Goal: Task Accomplishment & Management: Use online tool/utility

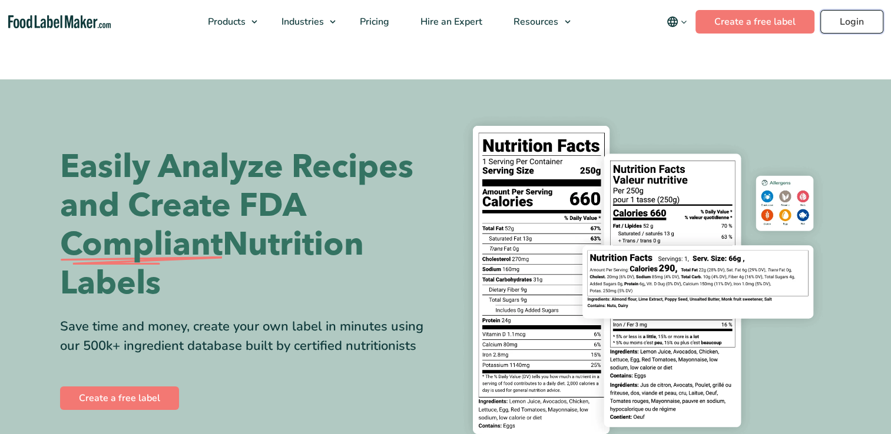
click at [862, 21] on link "Login" at bounding box center [851, 22] width 63 height 24
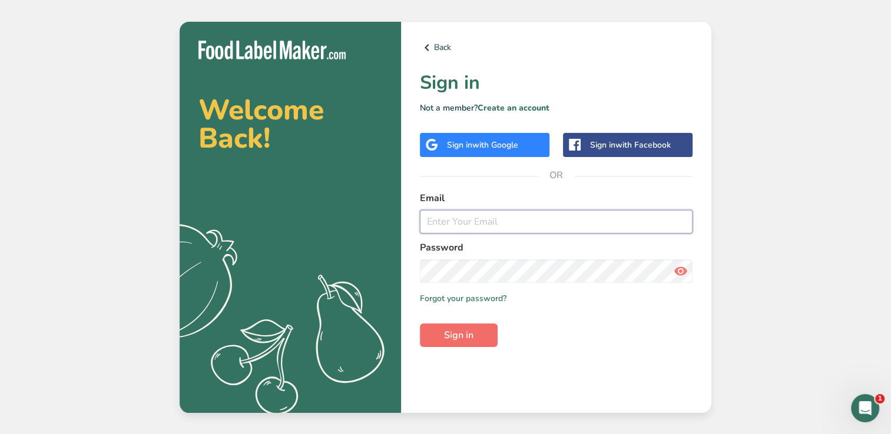
type input "dliteswenham300@gmail.com"
click at [457, 345] on button "Sign in" at bounding box center [459, 336] width 78 height 24
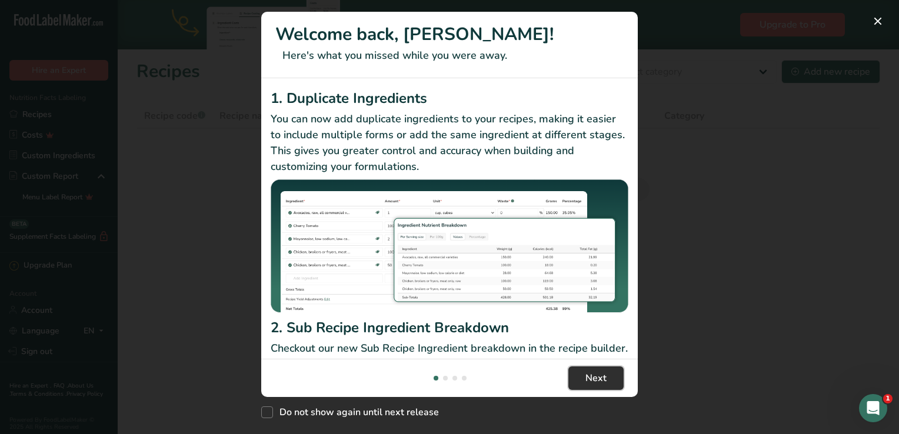
click at [575, 380] on button "Next" at bounding box center [596, 379] width 55 height 24
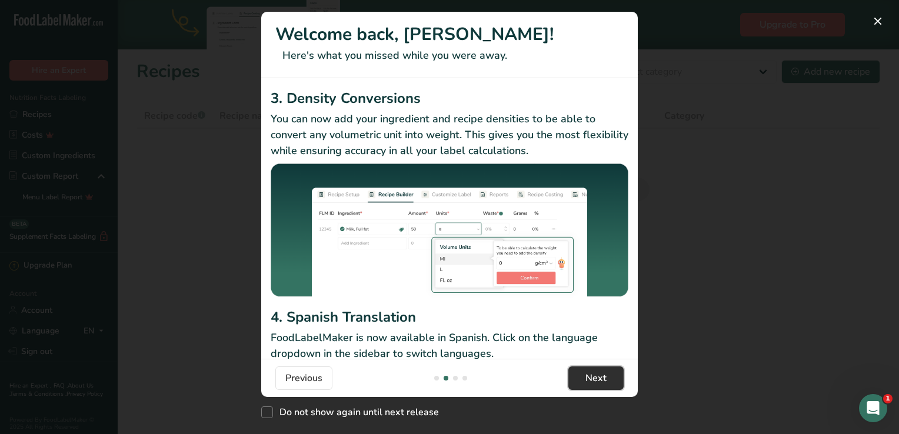
click at [575, 380] on button "Next" at bounding box center [596, 379] width 55 height 24
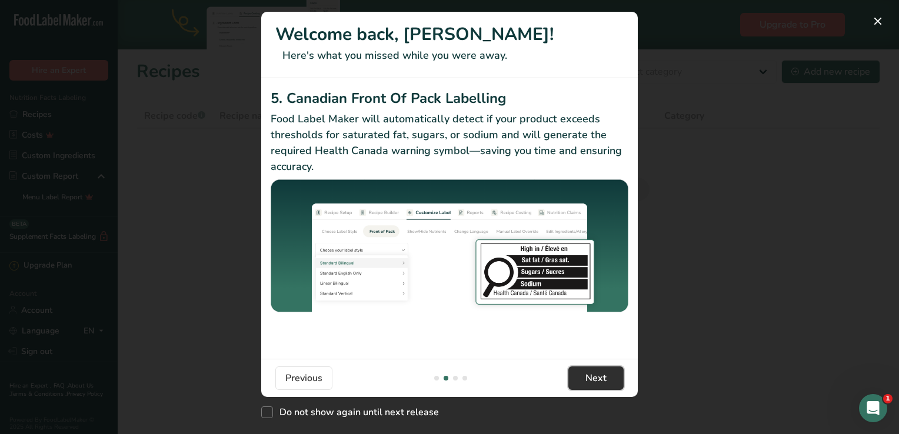
click at [575, 380] on button "Next" at bounding box center [596, 379] width 55 height 24
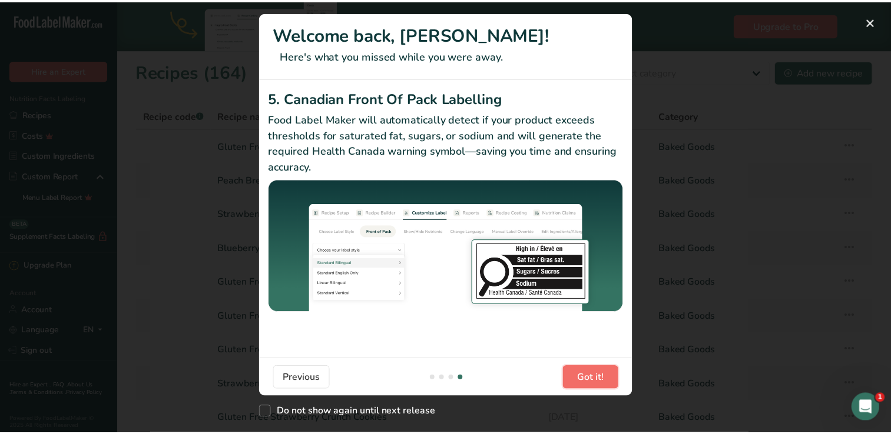
scroll to position [0, 1130]
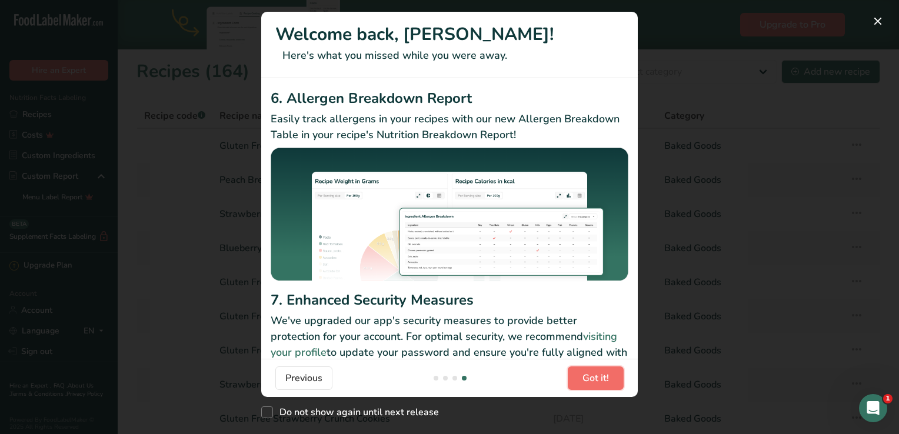
click at [573, 379] on button "Got it!" at bounding box center [596, 379] width 56 height 24
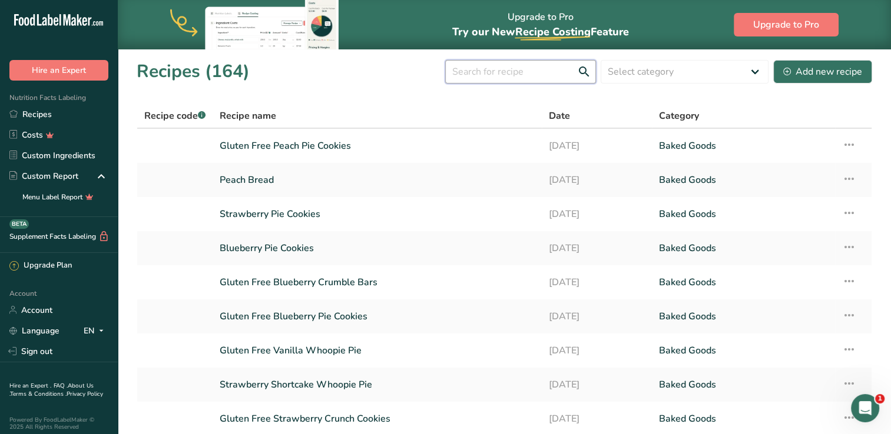
click at [497, 72] on input "text" at bounding box center [520, 72] width 151 height 24
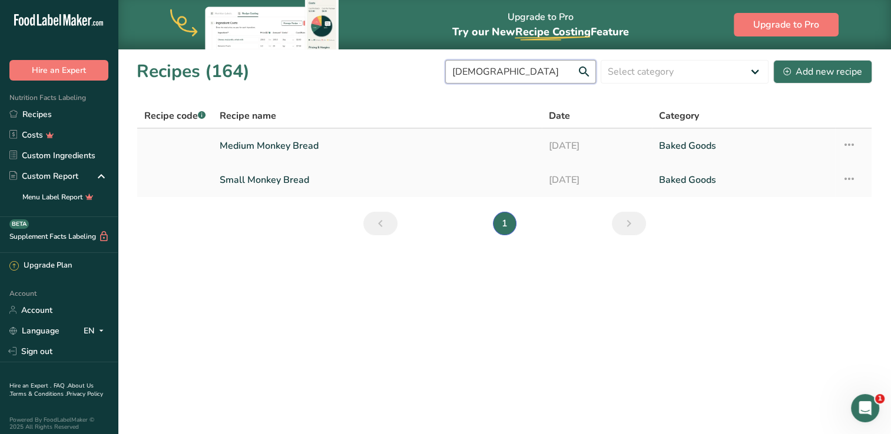
type input "monk"
click at [362, 141] on link "Medium Monkey Bread" at bounding box center [377, 146] width 315 height 25
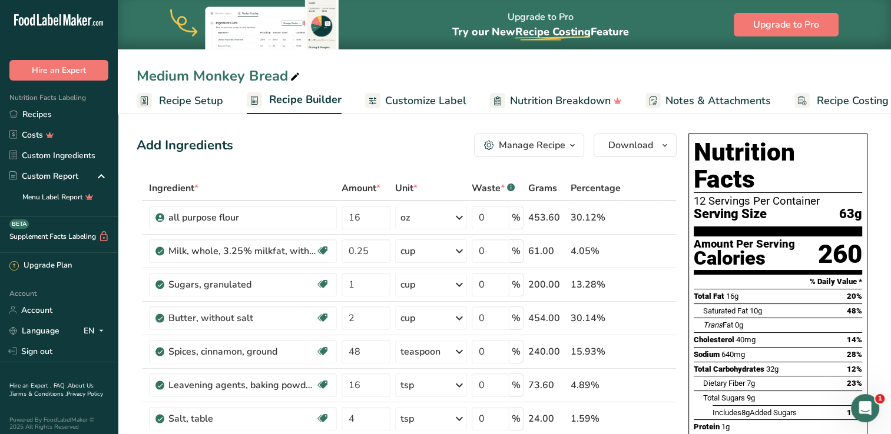
click at [413, 98] on span "Customize Label" at bounding box center [425, 101] width 81 height 16
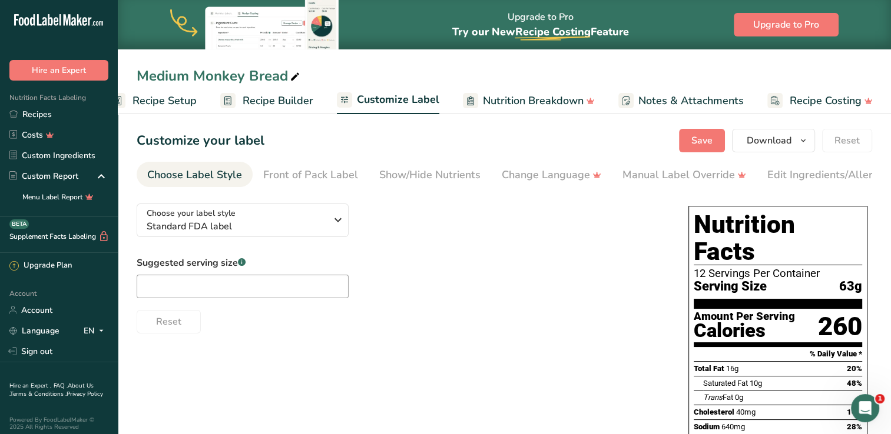
scroll to position [0, 27]
click at [798, 172] on div "Edit Ingredients/Allergens List" at bounding box center [842, 175] width 150 height 16
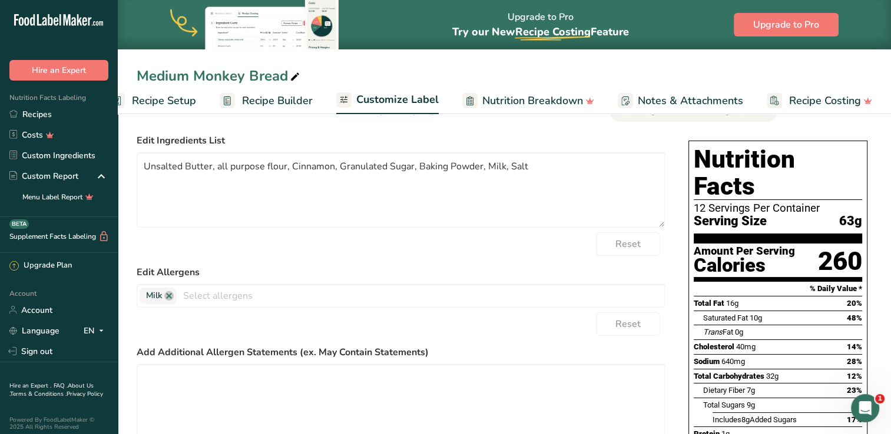
scroll to position [65, 0]
click at [337, 169] on textarea "Unsalted Butter, all purpose flour, Cinnamon, Granulated Sugar, Baking Powder, …" at bounding box center [401, 190] width 528 height 75
click at [211, 169] on textarea "Unsalted Butter, all purpose flour, Cinnamon, Yeast, Granulated Sugar, Baking P…" at bounding box center [401, 190] width 528 height 75
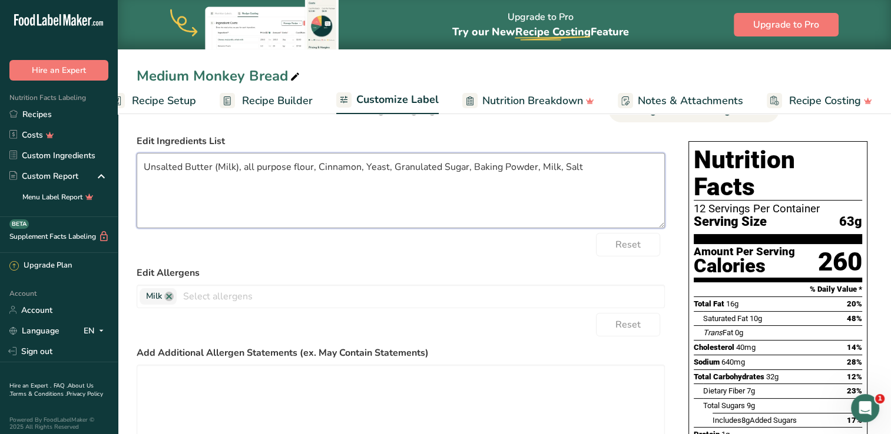
click at [314, 171] on textarea "Unsalted Butter (Milk), all purpose flour, Cinnamon, Yeast, Granulated Sugar, B…" at bounding box center [401, 190] width 528 height 75
type textarea "Unsalted Butter (Milk), all purpose flour, Orange juice, Cinnamon, Yeast, Granu…"
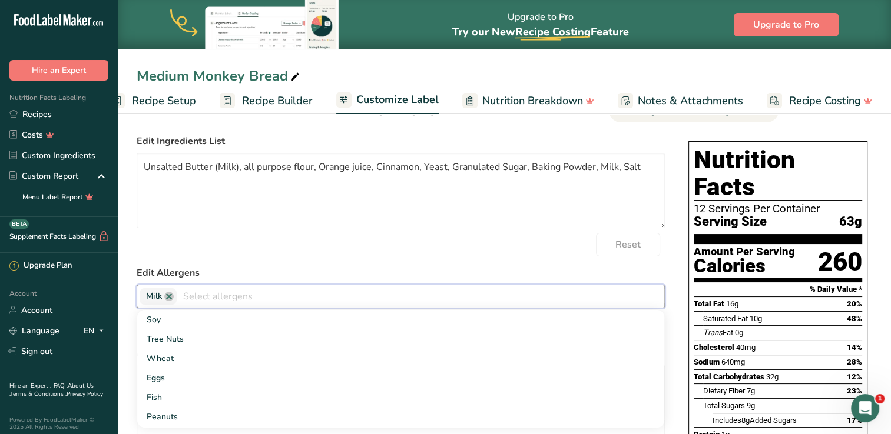
click at [209, 300] on input "text" at bounding box center [420, 296] width 487 height 18
click at [195, 361] on link "Wheat" at bounding box center [400, 358] width 527 height 19
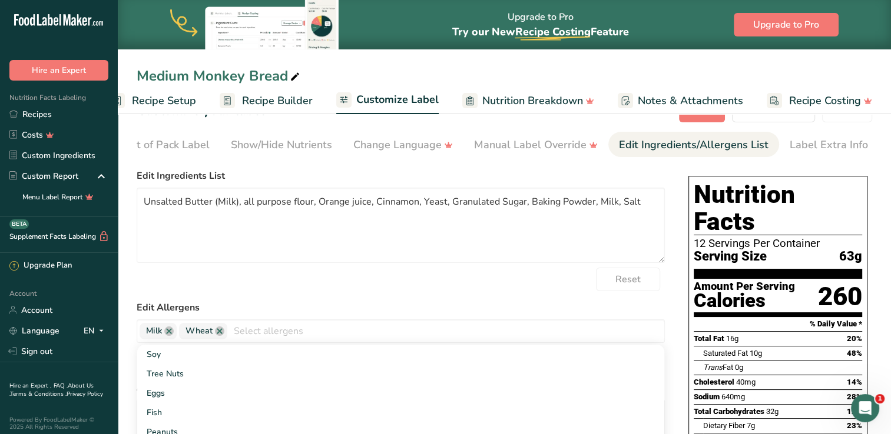
scroll to position [0, 0]
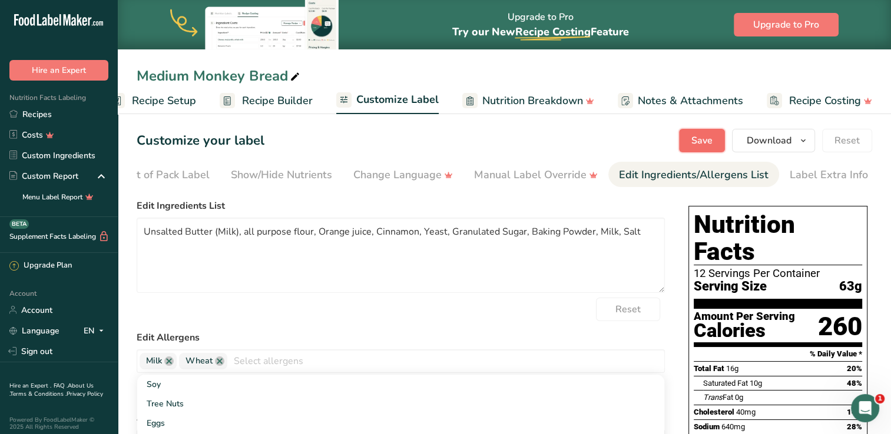
click at [710, 145] on span "Save" at bounding box center [701, 141] width 21 height 14
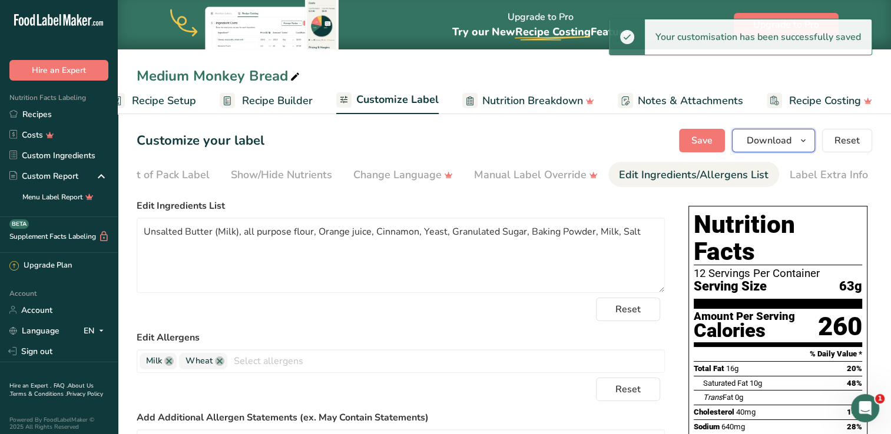
click at [761, 143] on span "Download" at bounding box center [768, 141] width 45 height 14
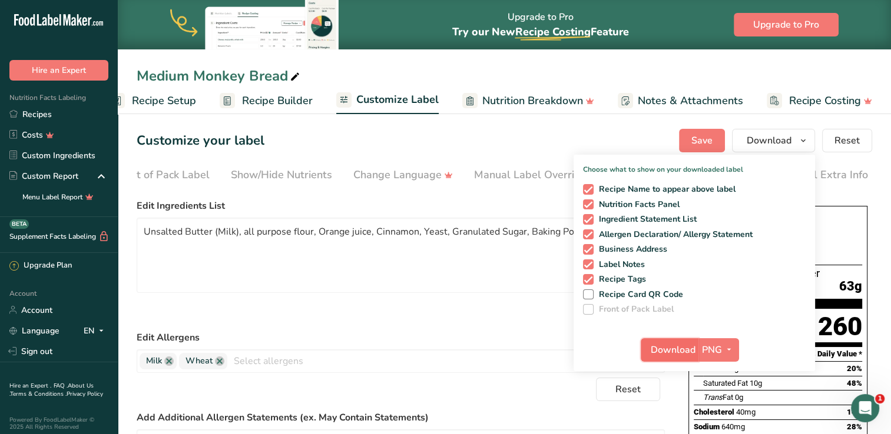
click at [659, 352] on span "Download" at bounding box center [672, 350] width 45 height 14
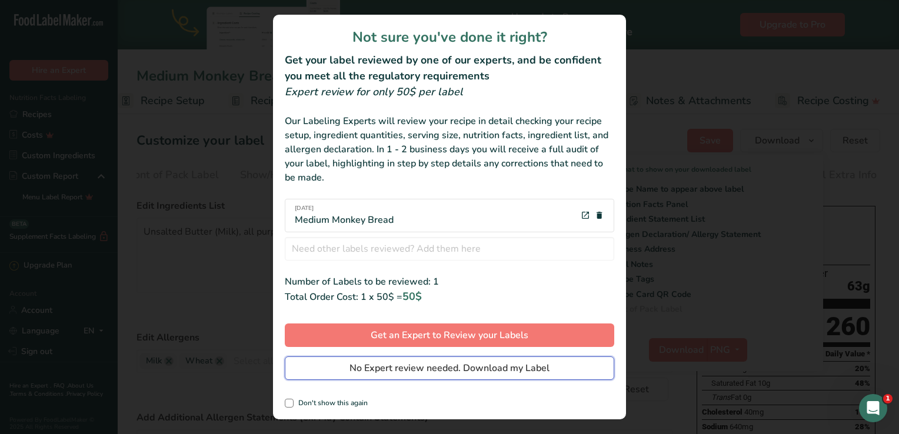
click at [473, 366] on span "No Expert review needed. Download my Label" at bounding box center [450, 368] width 200 height 14
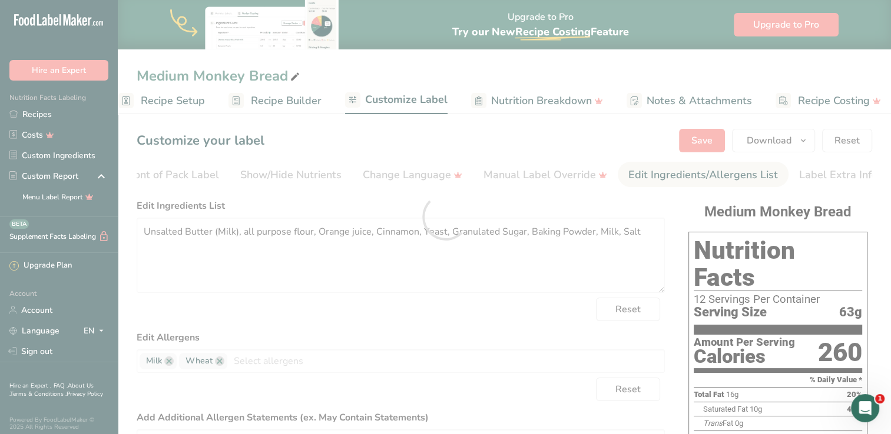
scroll to position [0, 0]
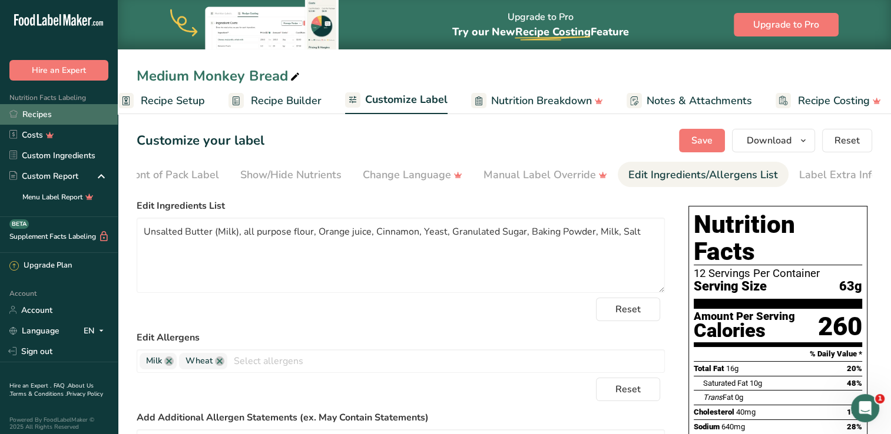
click at [39, 120] on link "Recipes" at bounding box center [59, 114] width 118 height 21
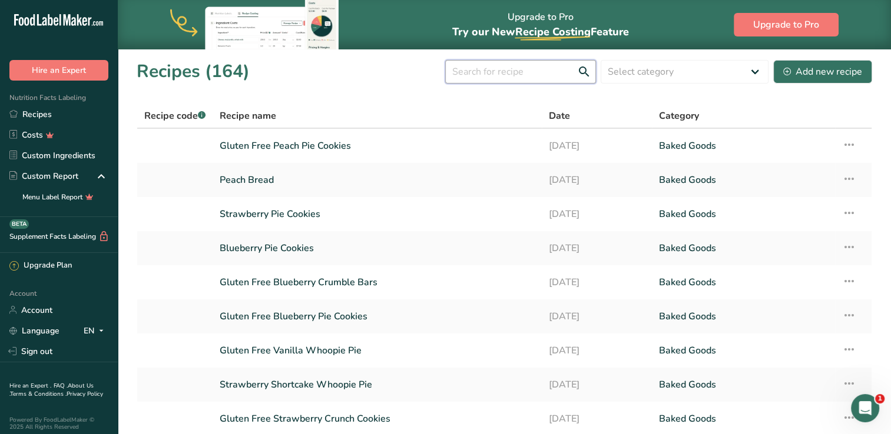
click at [487, 69] on input "text" at bounding box center [520, 72] width 151 height 24
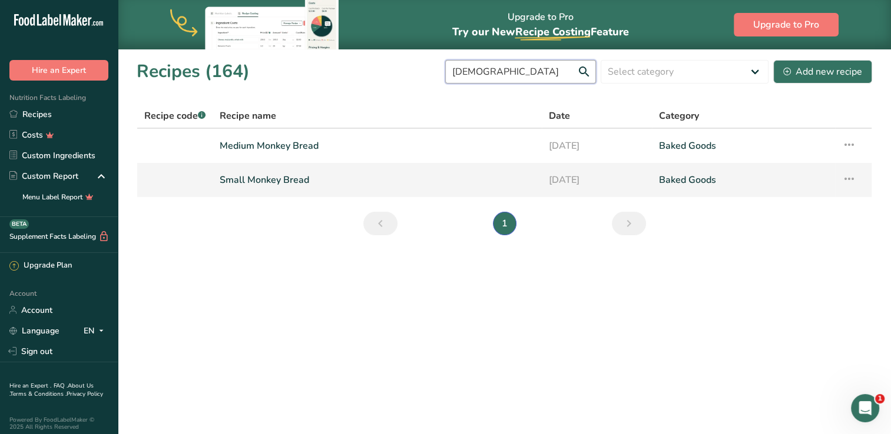
type input "monk"
click at [316, 185] on link "Small Monkey Bread" at bounding box center [377, 180] width 315 height 25
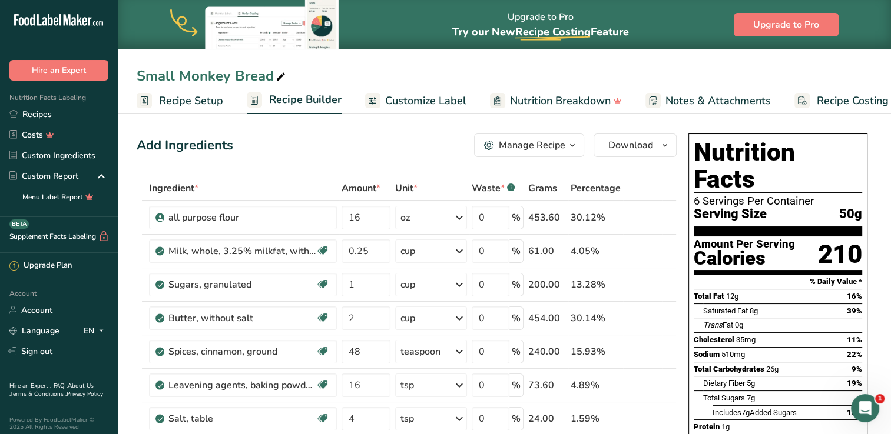
click at [410, 103] on span "Customize Label" at bounding box center [425, 101] width 81 height 16
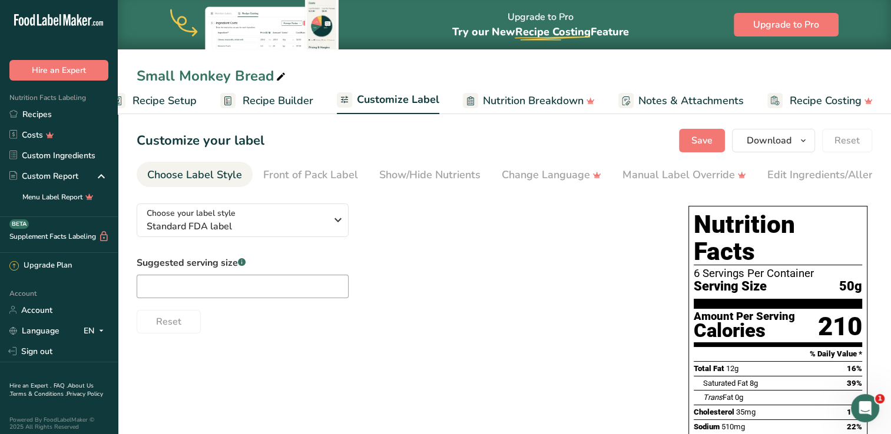
scroll to position [0, 27]
click at [792, 178] on div "Edit Ingredients/Allergens List" at bounding box center [842, 175] width 150 height 16
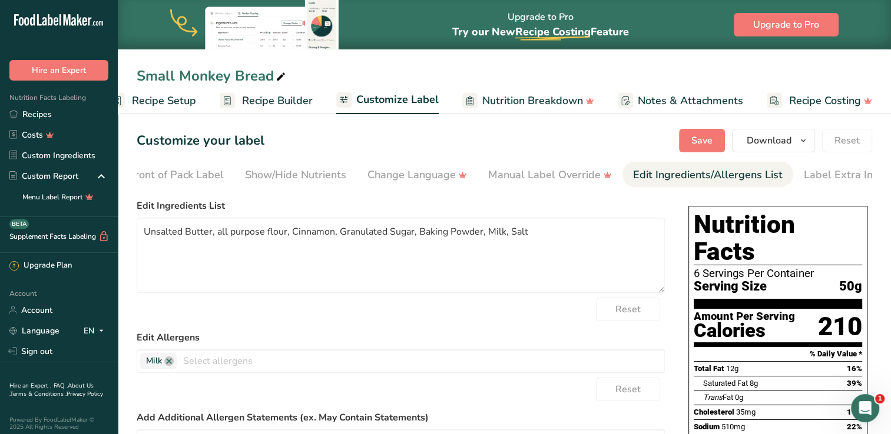
scroll to position [0, 148]
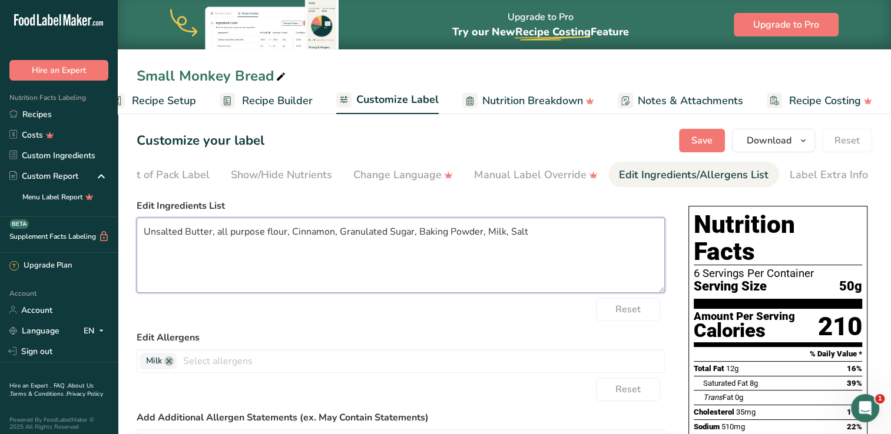
click at [211, 234] on textarea "Unsalted Butter, all purpose flour, Cinnamon, Granulated Sugar, Baking Powder, …" at bounding box center [401, 255] width 528 height 75
click at [360, 235] on textarea "Unsalted Butter (Milk), all purpose flour, Cinnamon, Granulated Sugar, Baking P…" at bounding box center [401, 255] width 528 height 75
click at [361, 237] on textarea "Unsalted Butter (Milk), all purpose flour, Cinnamon,Orange Juice Granulated Sug…" at bounding box center [401, 255] width 528 height 75
click at [494, 237] on textarea "Unsalted Butter (Milk), all purpose flour, Cinnamon, Orange Juice Granulated Su…" at bounding box center [401, 255] width 528 height 75
type textarea "Unsalted Butter (Milk), all purpose flour, Cinnamon, Orange Juice Granulated Su…"
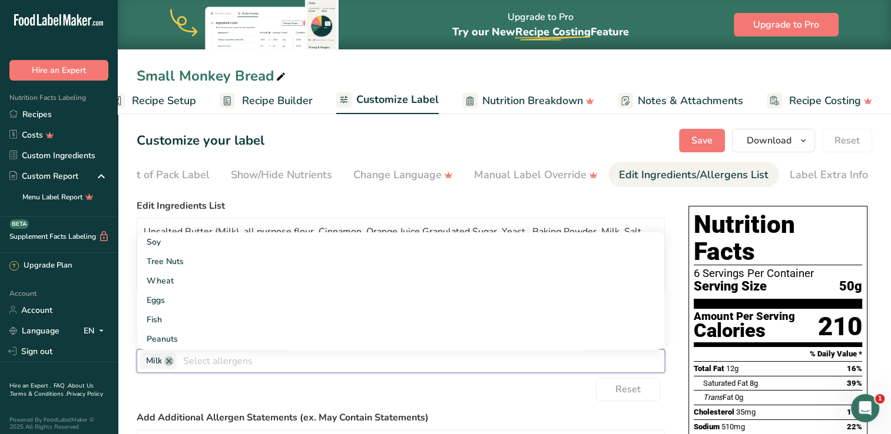
click at [186, 366] on input "text" at bounding box center [420, 361] width 487 height 18
click at [172, 281] on link "Wheat" at bounding box center [400, 280] width 527 height 19
click at [492, 394] on div "Reset" at bounding box center [401, 390] width 528 height 24
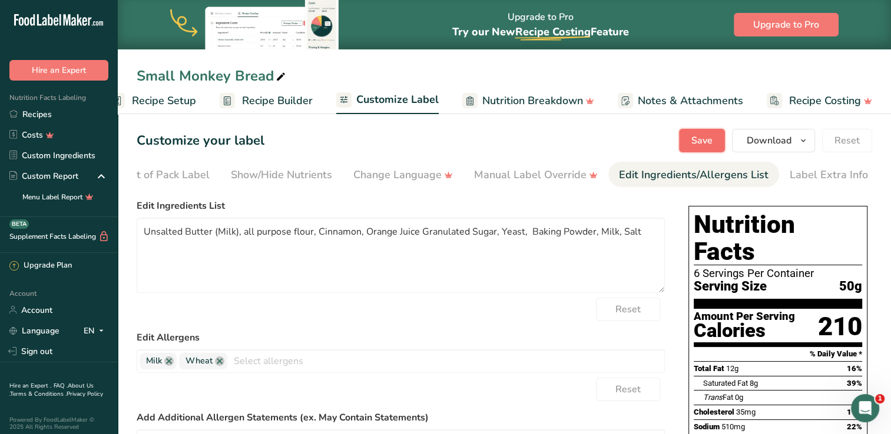
click at [700, 140] on span "Save" at bounding box center [701, 141] width 21 height 14
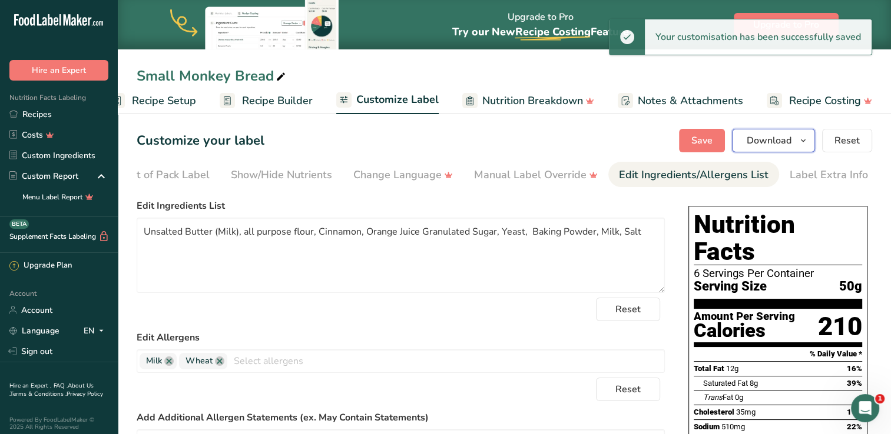
click at [762, 141] on span "Download" at bounding box center [768, 141] width 45 height 14
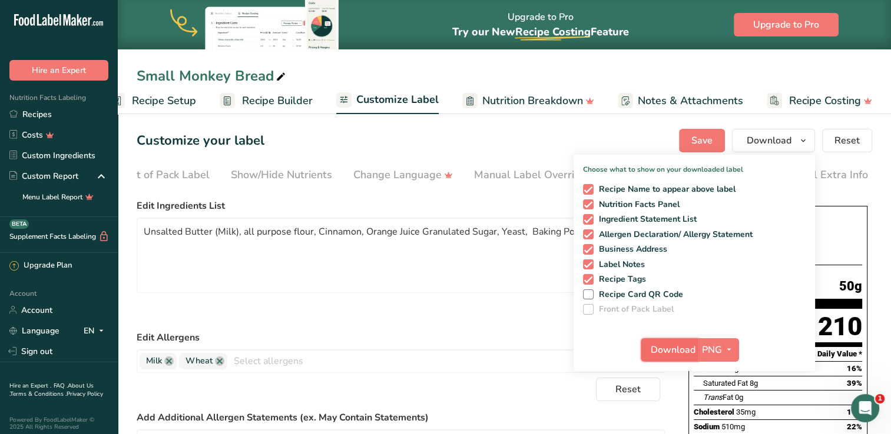
click at [666, 347] on span "Download" at bounding box center [672, 350] width 45 height 14
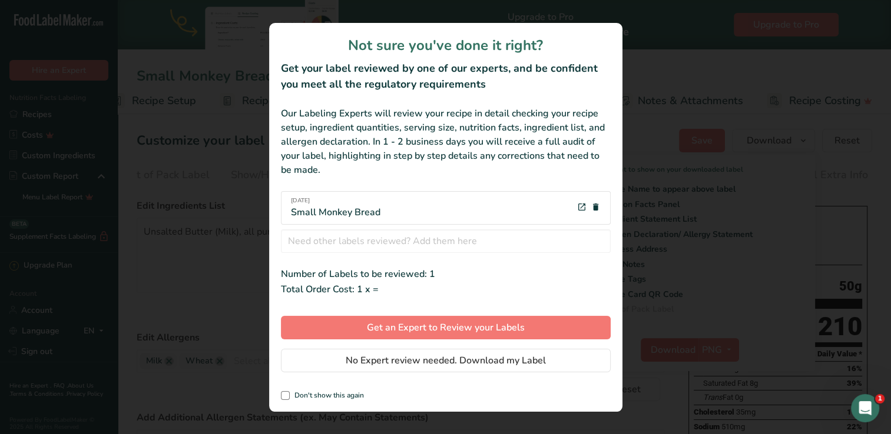
scroll to position [0, 18]
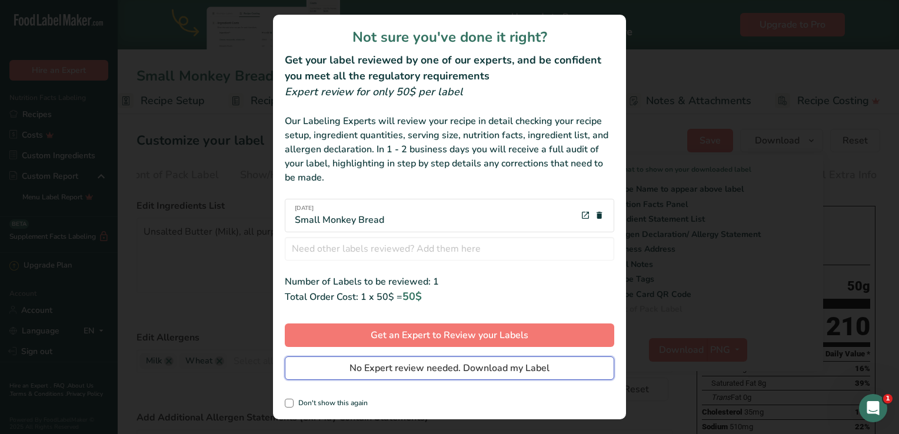
click at [375, 370] on span "No Expert review needed. Download my Label" at bounding box center [450, 368] width 200 height 14
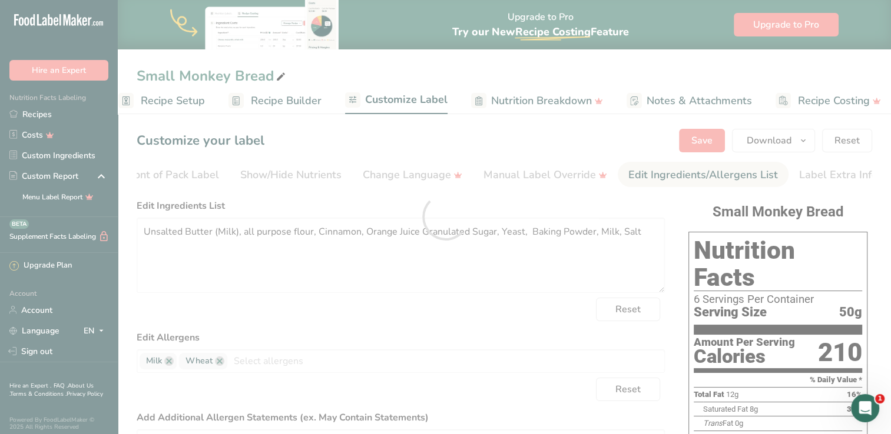
scroll to position [0, 0]
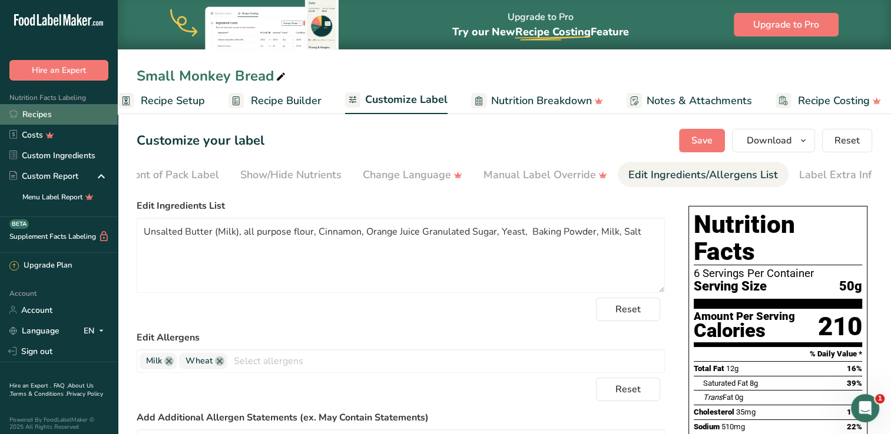
click at [51, 114] on link "Recipes" at bounding box center [59, 114] width 118 height 21
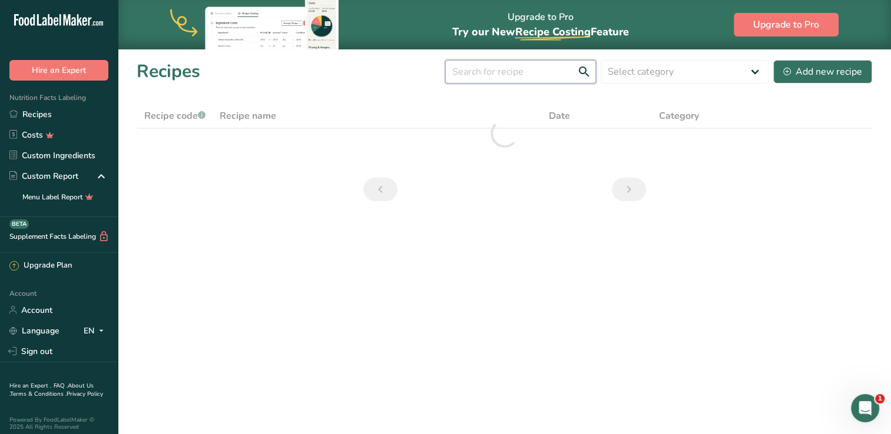
click at [522, 74] on input "text" at bounding box center [520, 72] width 151 height 24
type input ","
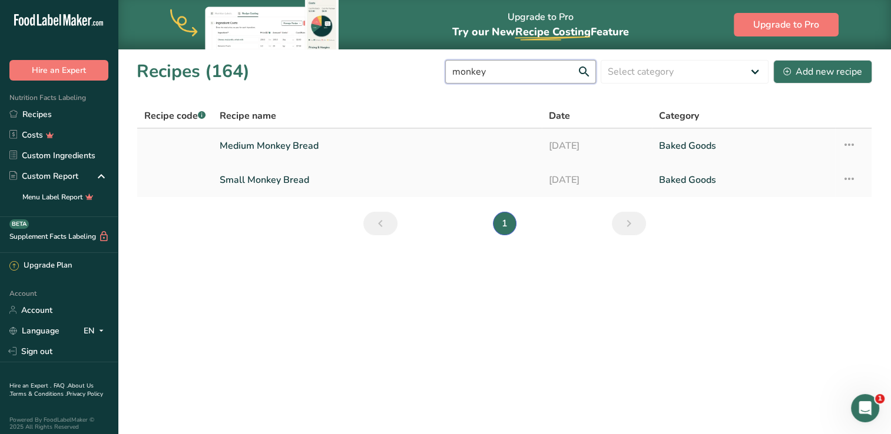
type input "monkey"
click at [306, 150] on link "Medium Monkey Bread" at bounding box center [377, 146] width 315 height 25
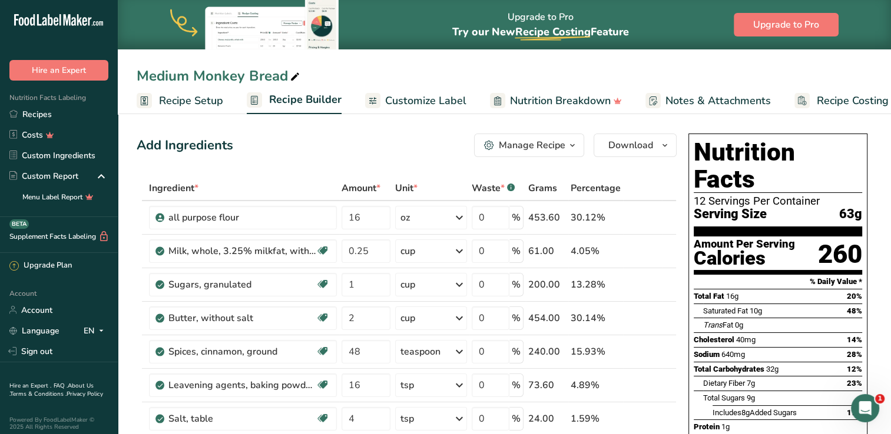
click at [188, 75] on div "Medium Monkey Bread" at bounding box center [219, 75] width 165 height 21
click at [188, 75] on input "Medium Monkey Bread" at bounding box center [504, 75] width 735 height 21
type input "Large Monkey Bread"
click at [438, 102] on span "Customize Label" at bounding box center [425, 101] width 81 height 16
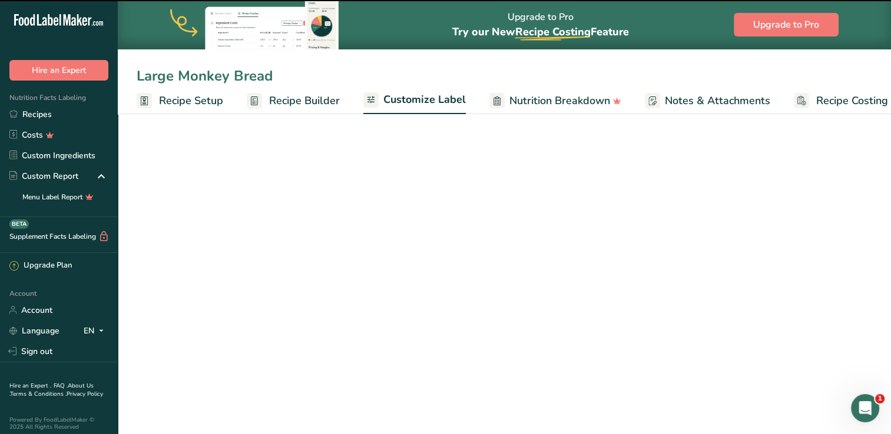
scroll to position [0, 27]
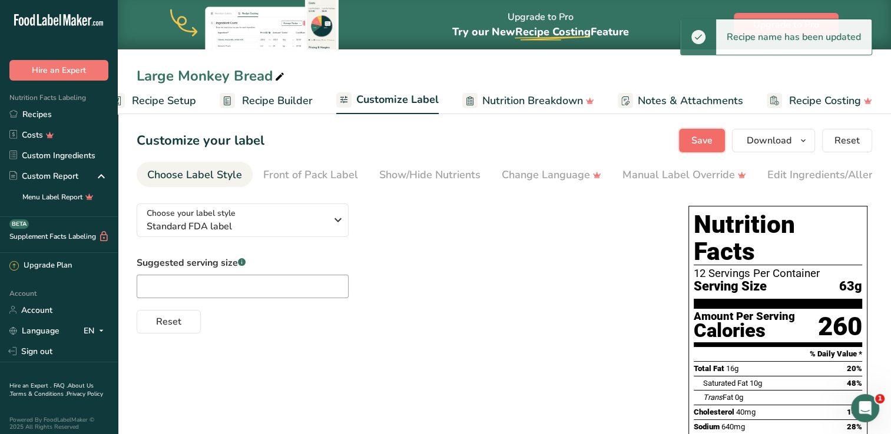
click at [704, 140] on span "Save" at bounding box center [701, 141] width 21 height 14
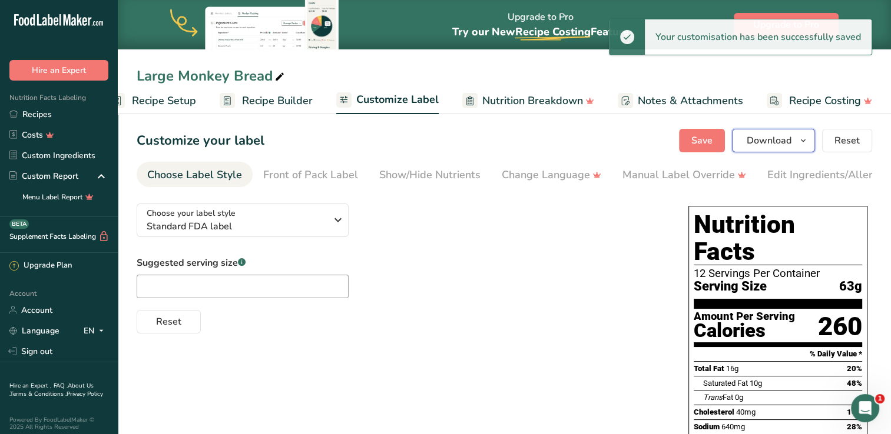
click at [751, 143] on span "Download" at bounding box center [768, 141] width 45 height 14
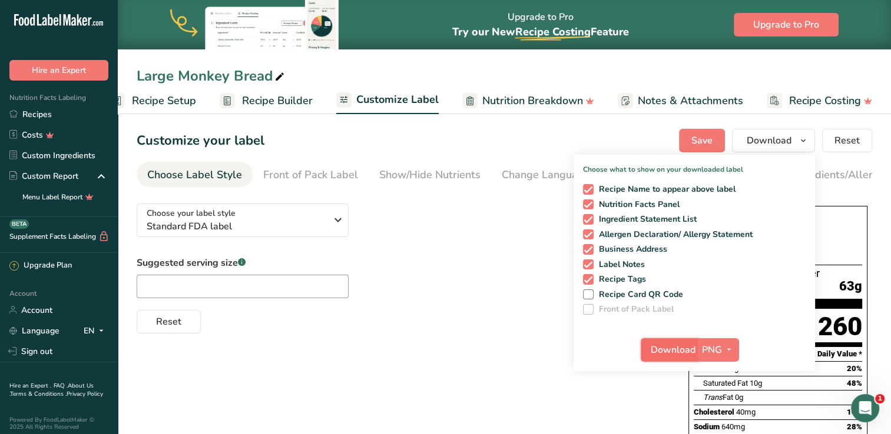
click at [671, 348] on span "Download" at bounding box center [672, 350] width 45 height 14
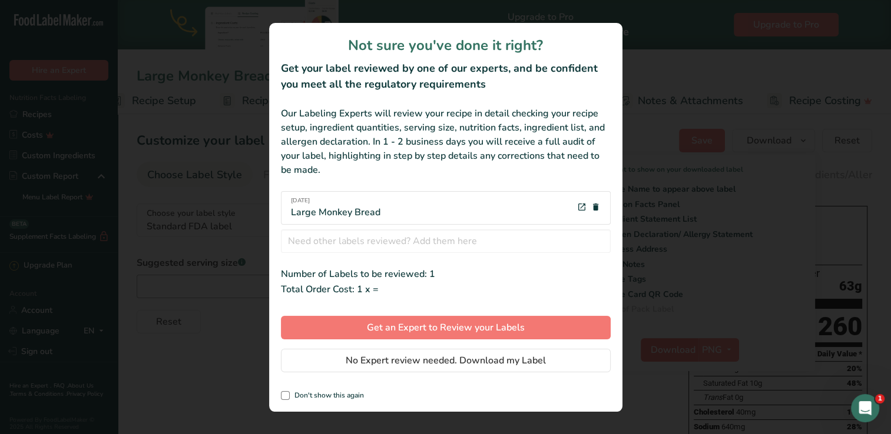
scroll to position [0, 18]
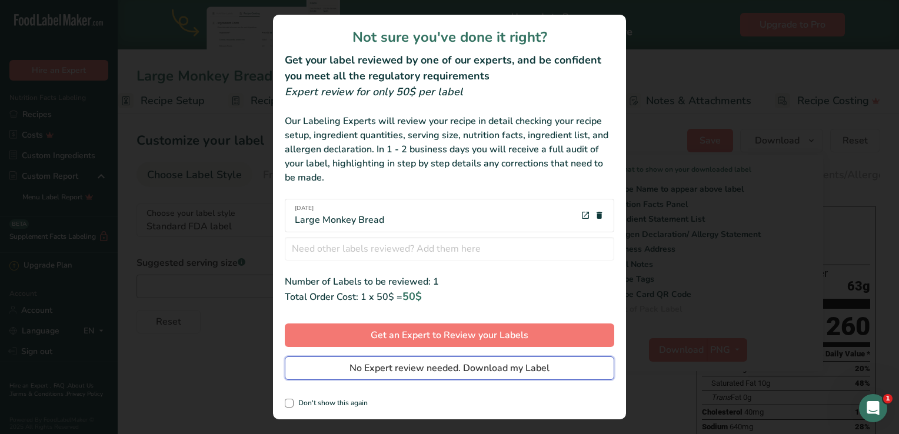
click at [397, 371] on span "No Expert review needed. Download my Label" at bounding box center [450, 368] width 200 height 14
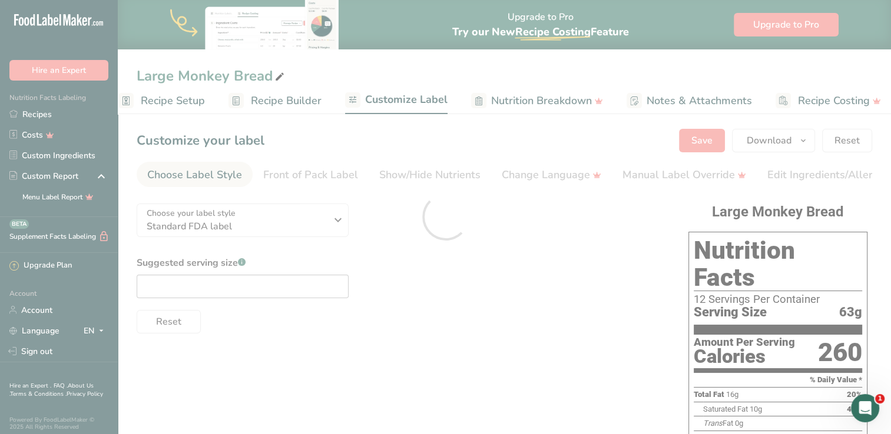
scroll to position [0, 0]
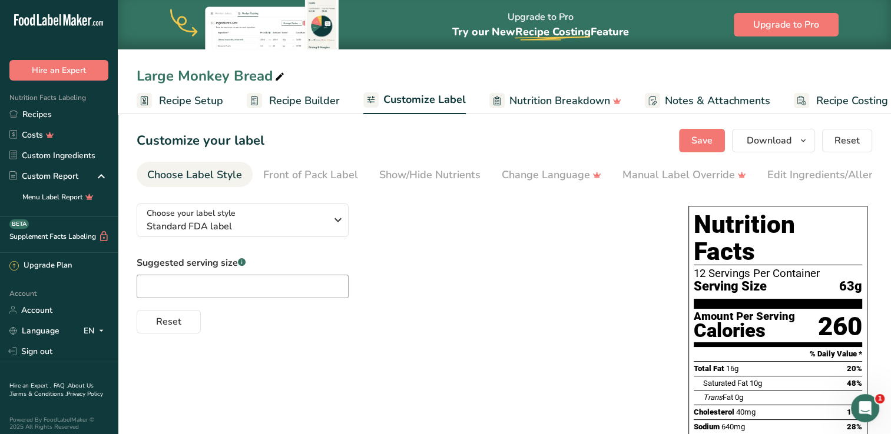
scroll to position [0, 18]
